Goal: Information Seeking & Learning: Learn about a topic

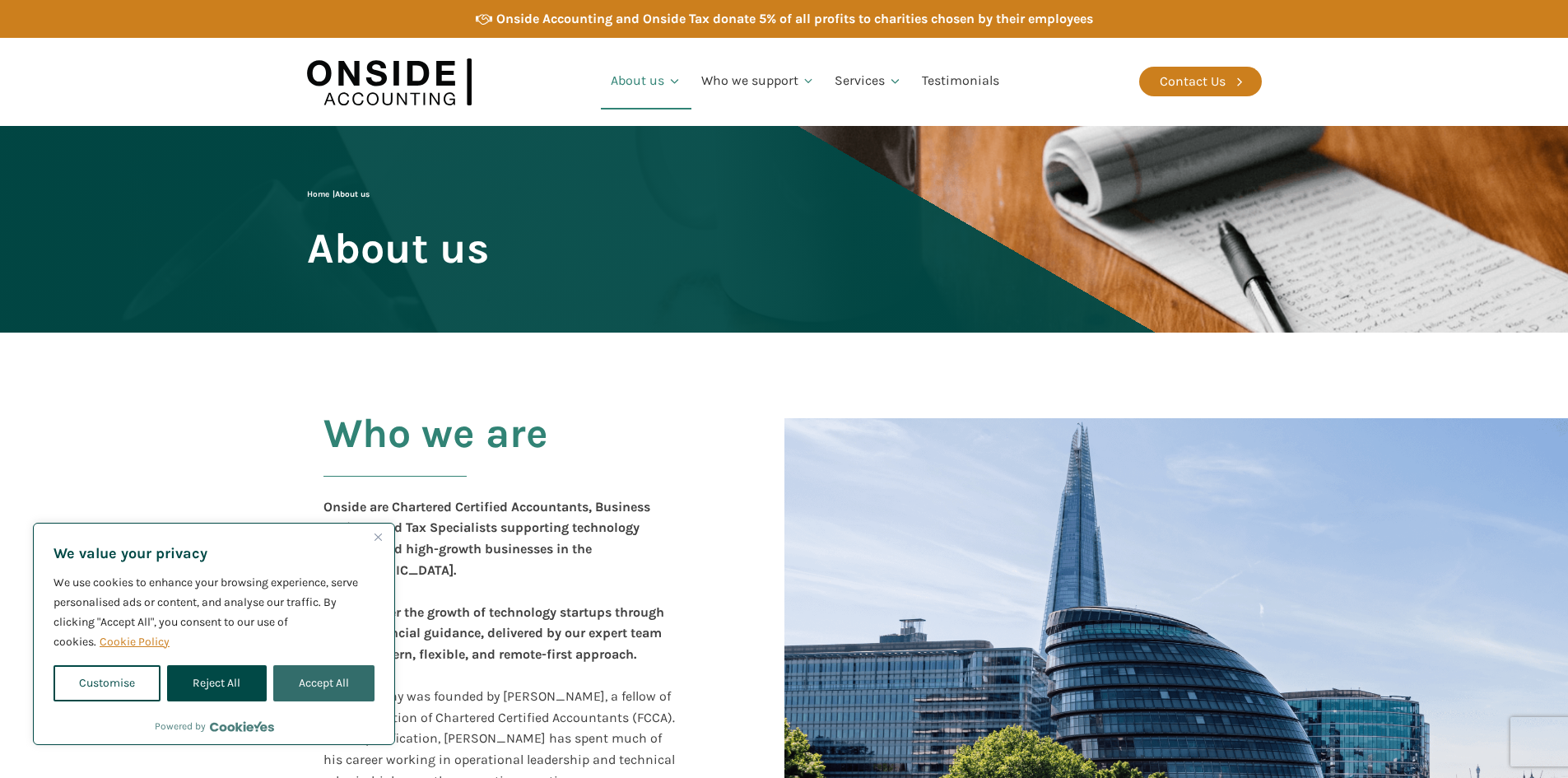
click at [328, 696] on button "Accept All" at bounding box center [324, 684] width 102 height 37
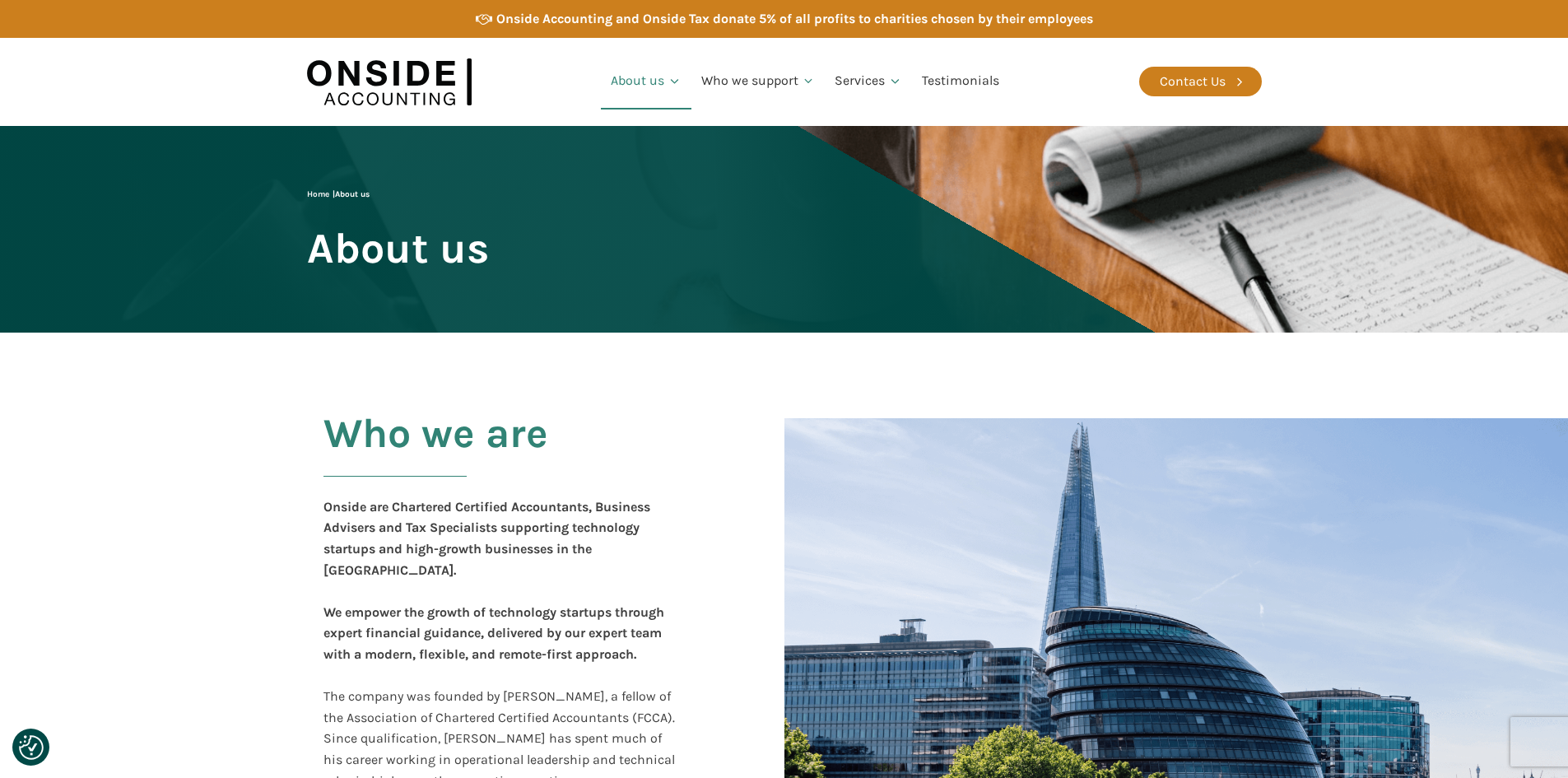
checkbox input "true"
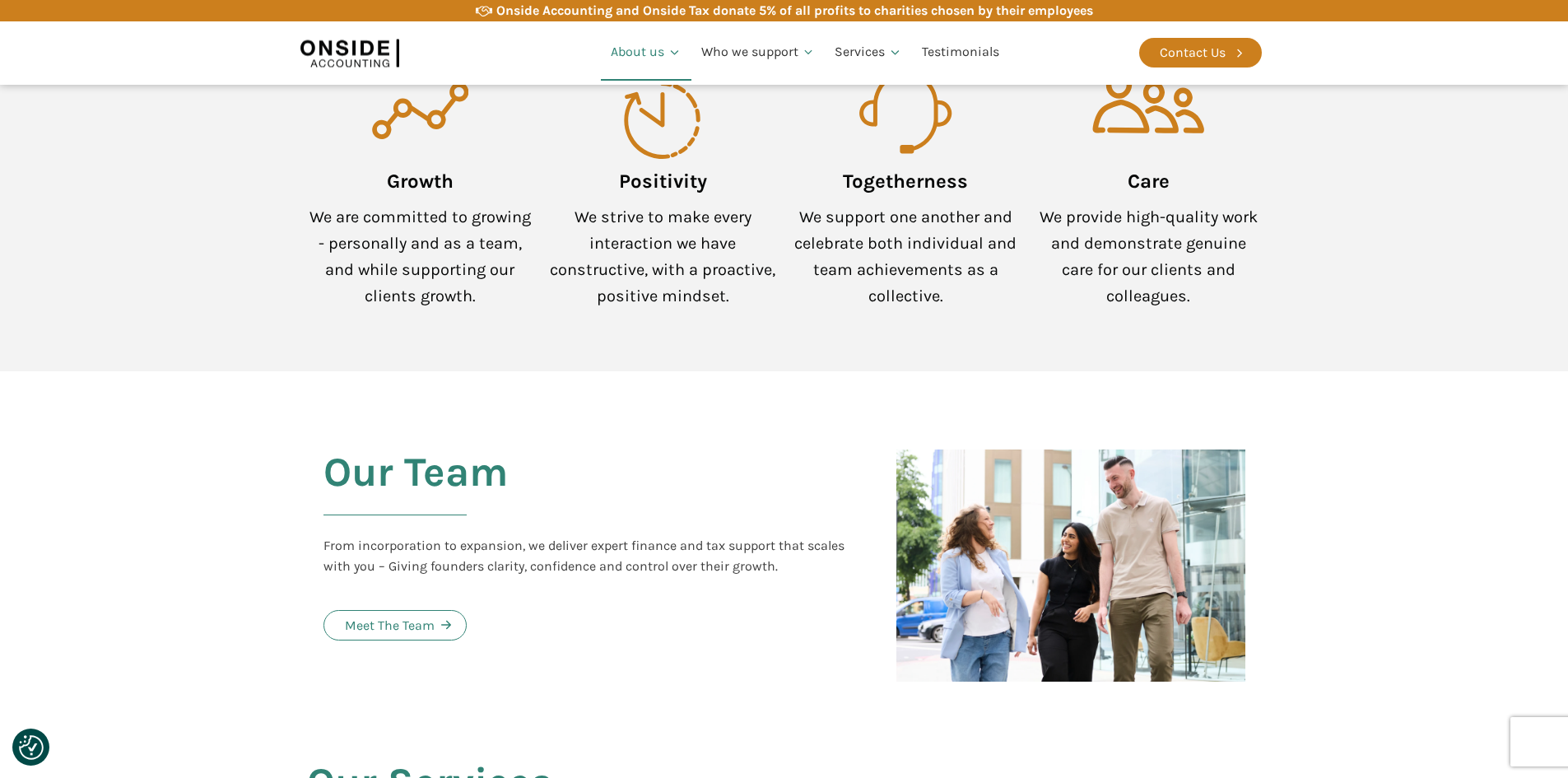
scroll to position [1648, 0]
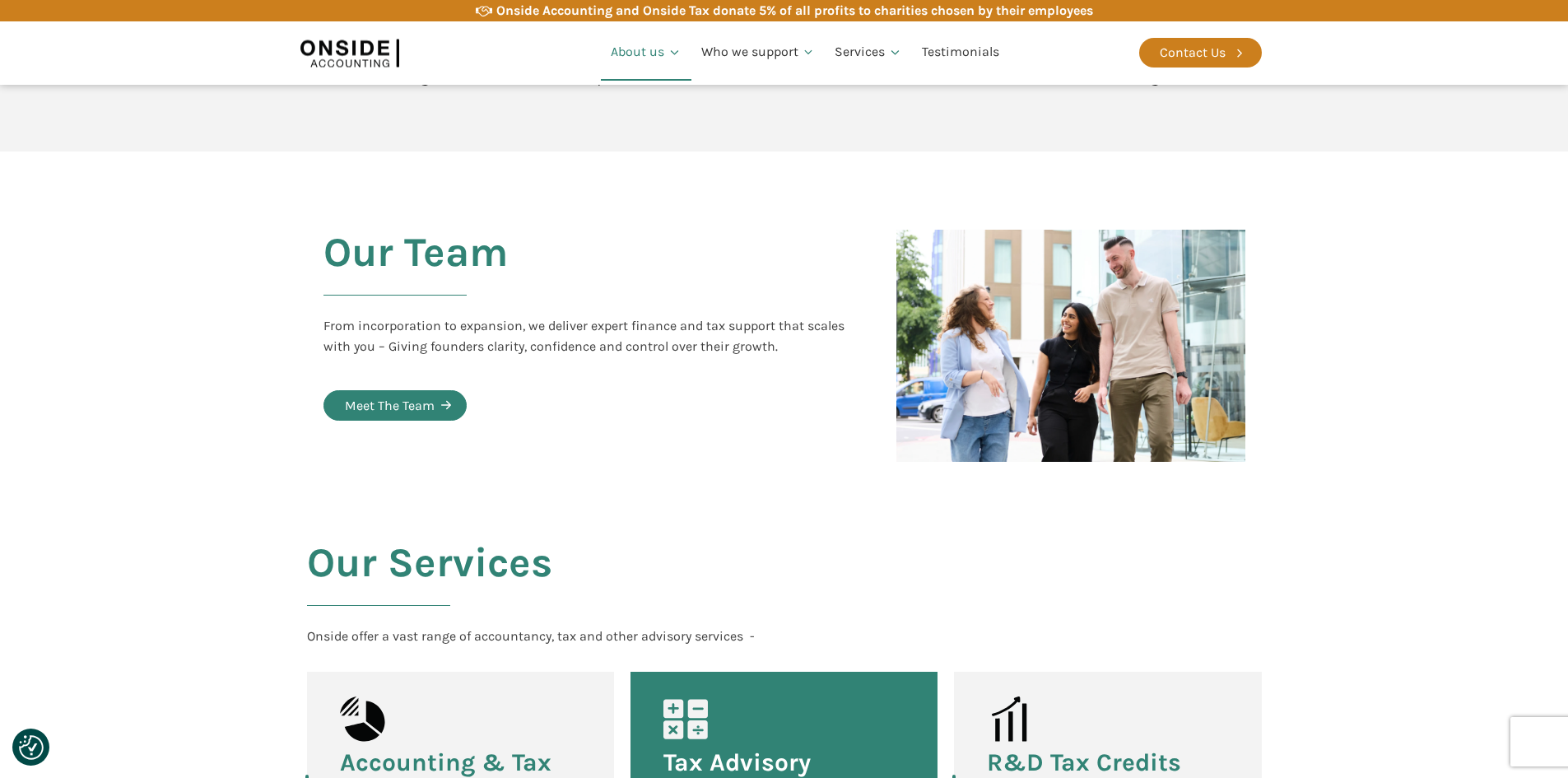
click at [407, 395] on div "Meet The Team" at bounding box center [390, 405] width 90 height 21
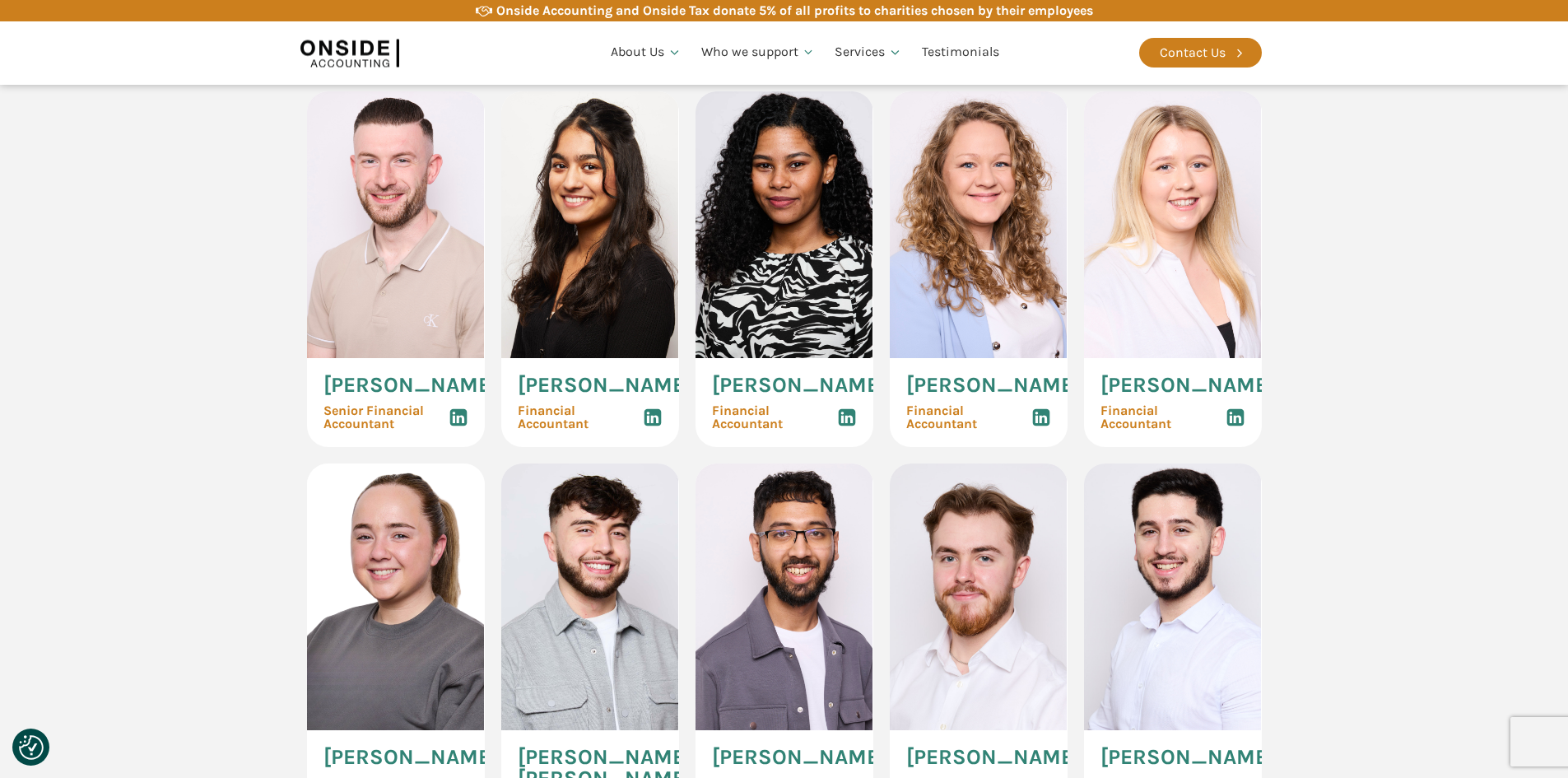
scroll to position [1977, 0]
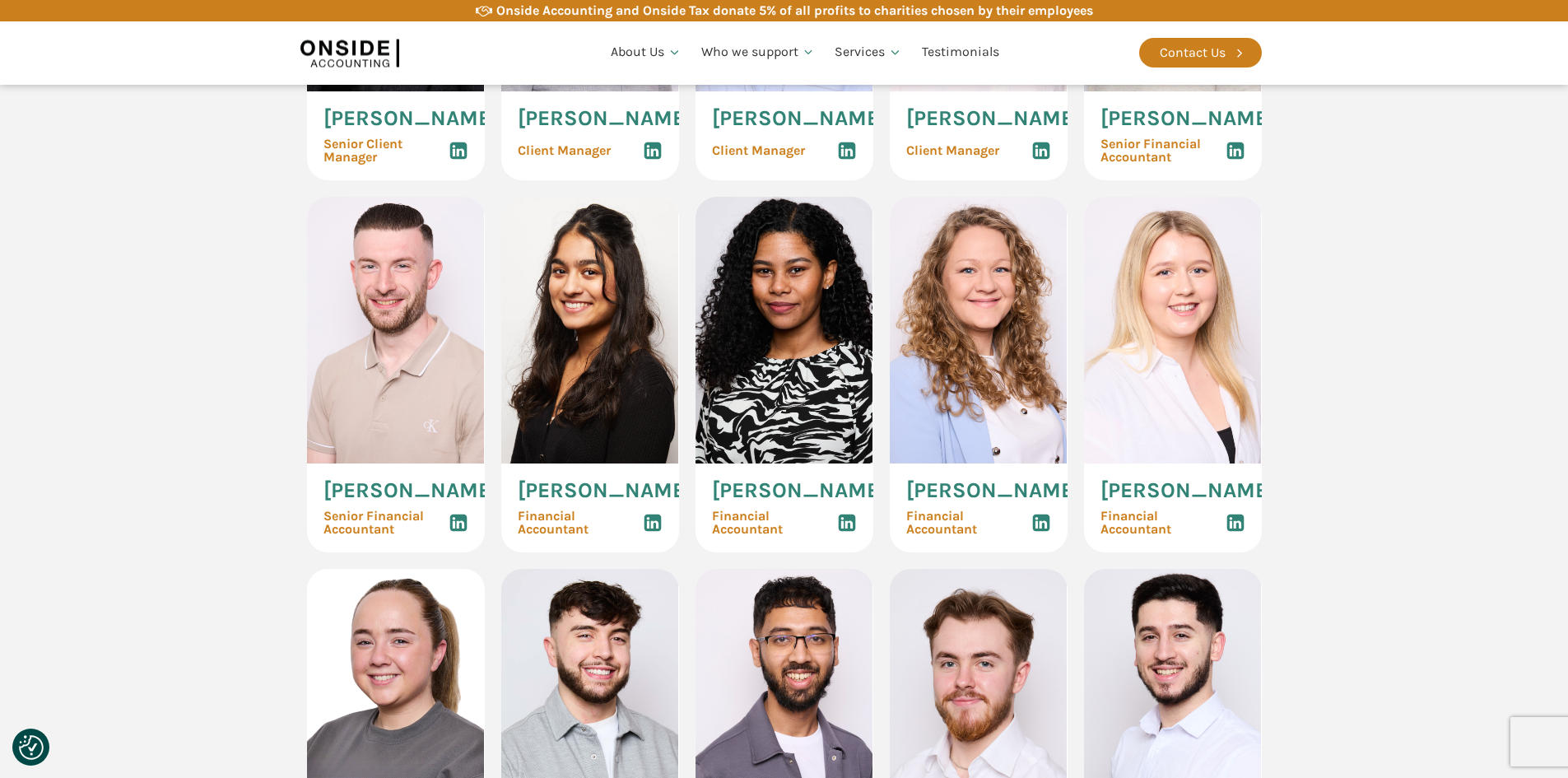
click at [370, 380] on img at bounding box center [396, 330] width 177 height 267
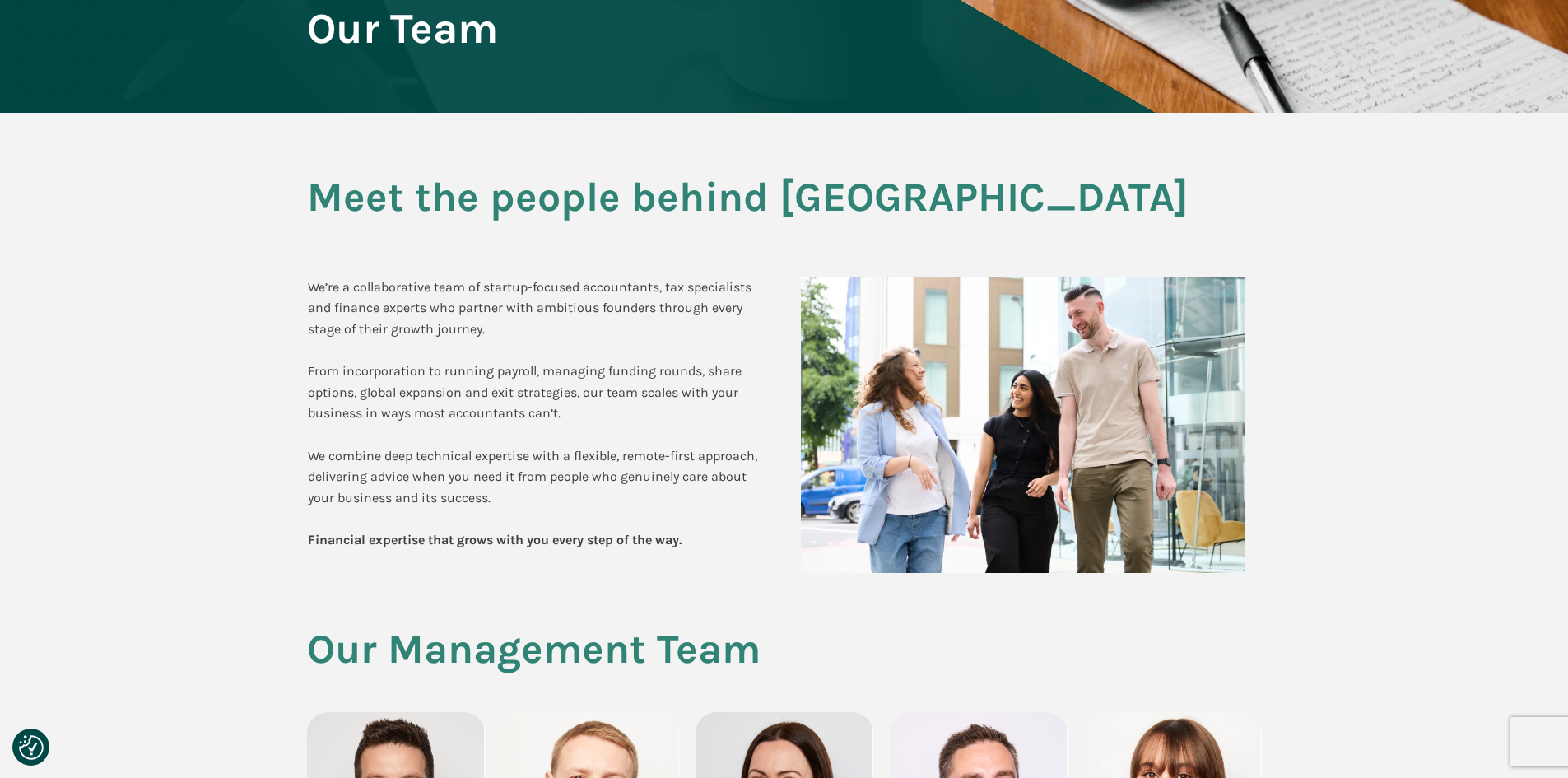
scroll to position [0, 0]
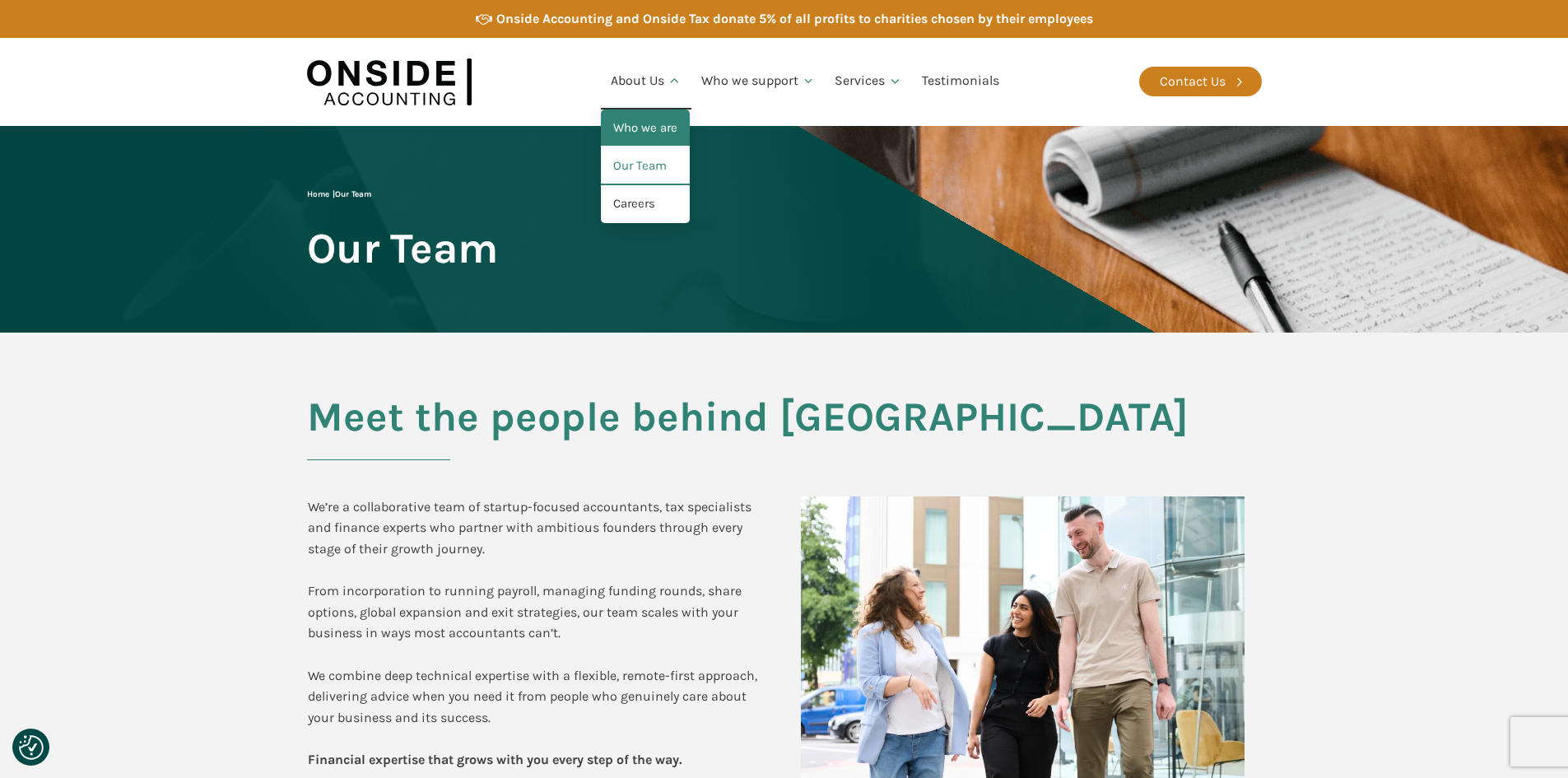
click at [659, 127] on link "Who we are" at bounding box center [645, 128] width 89 height 38
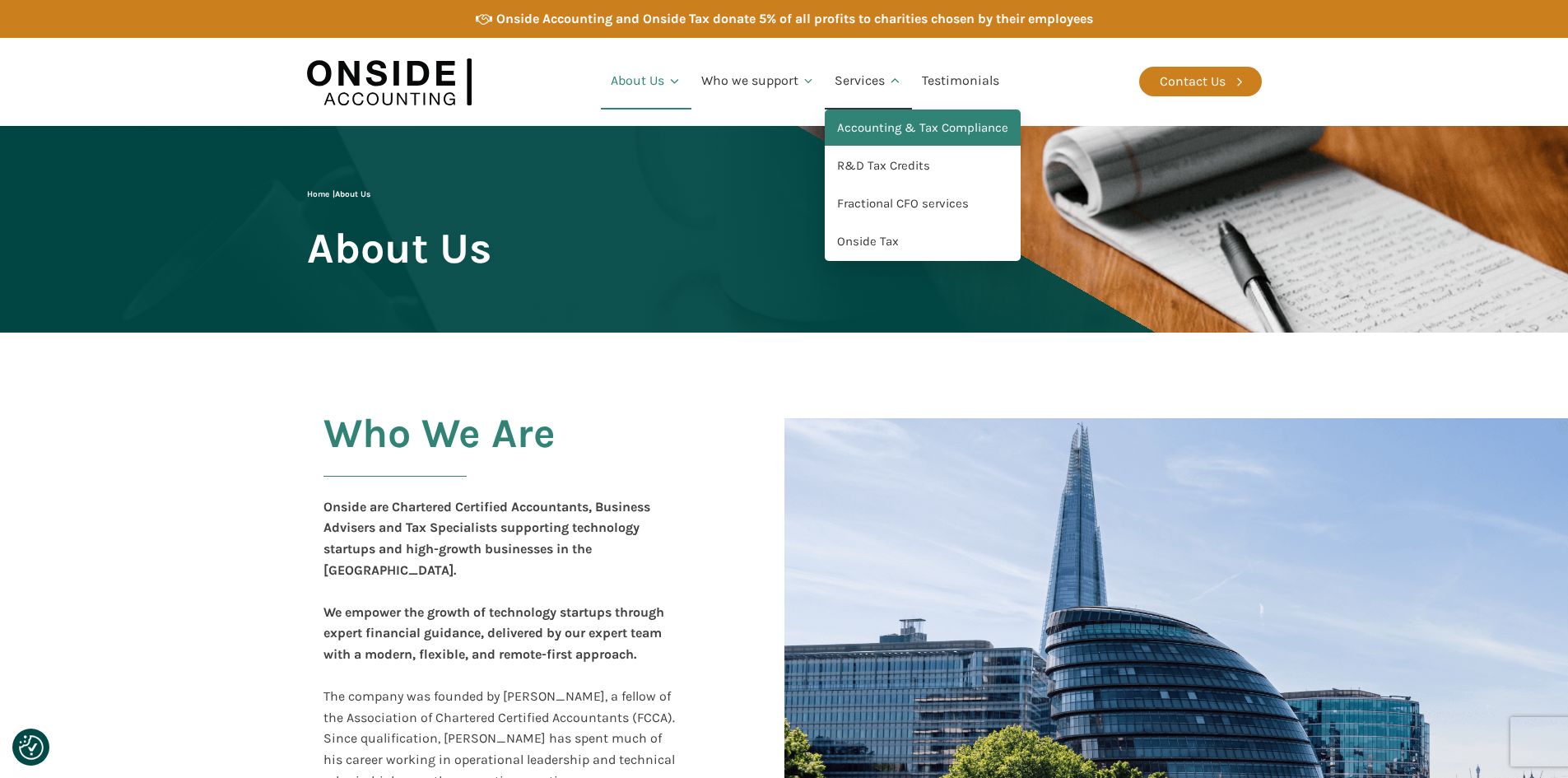
click at [861, 131] on link "Accounting & Tax Compliance" at bounding box center [923, 128] width 196 height 38
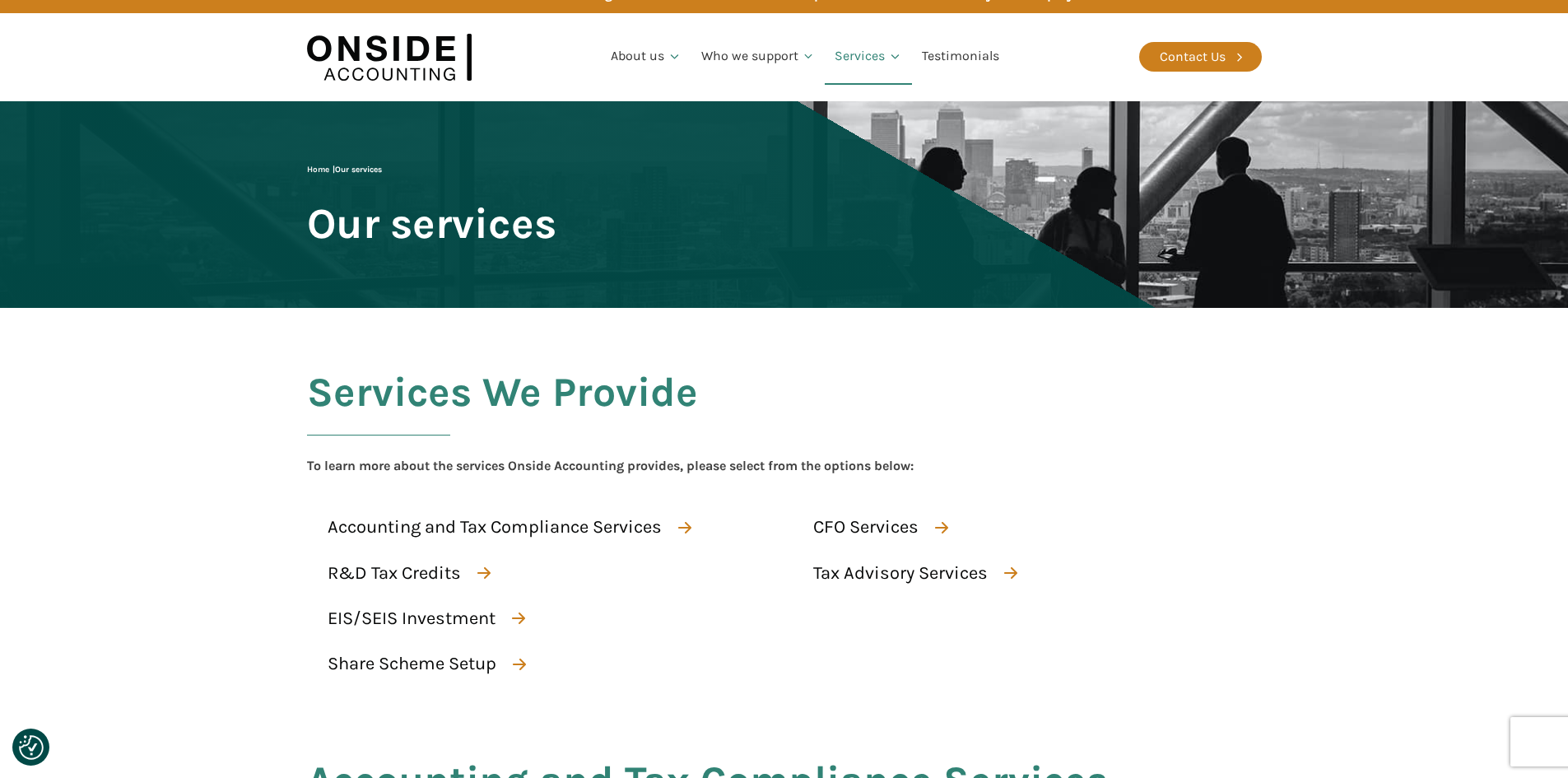
scroll to position [19, 0]
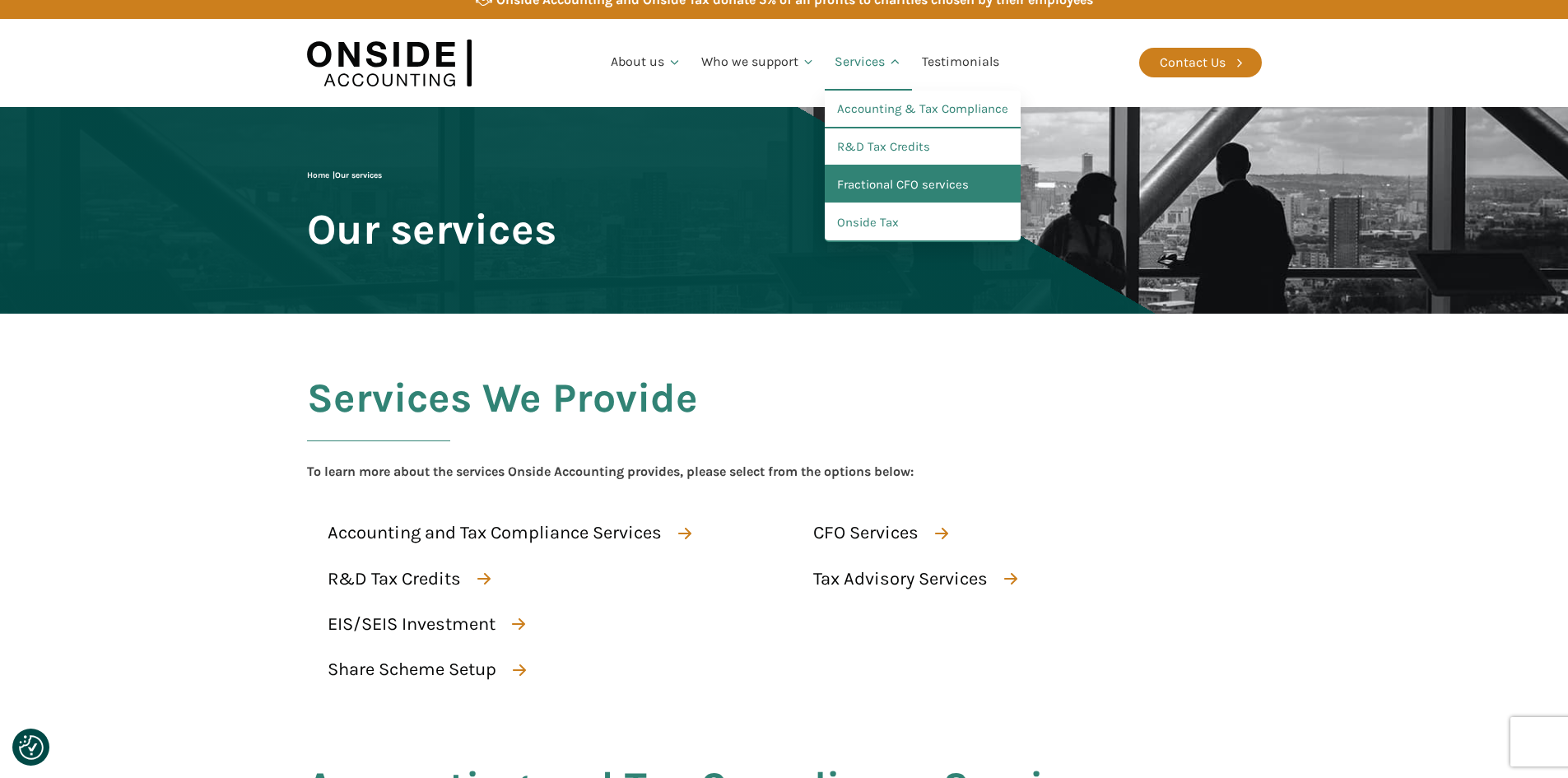
click at [864, 185] on link "Fractional CFO services" at bounding box center [923, 185] width 196 height 38
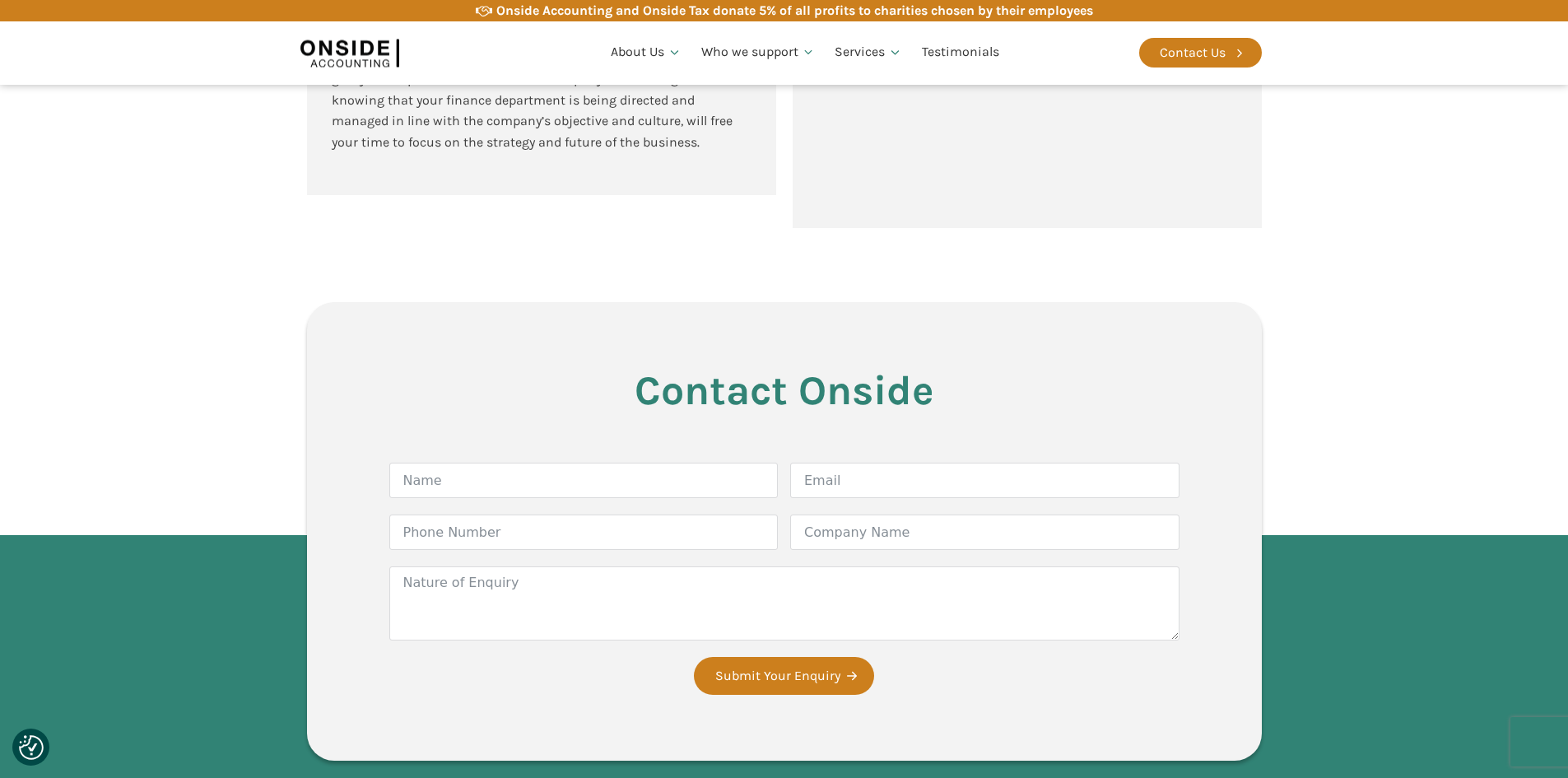
scroll to position [1922, 0]
